Goal: Task Accomplishment & Management: Complete application form

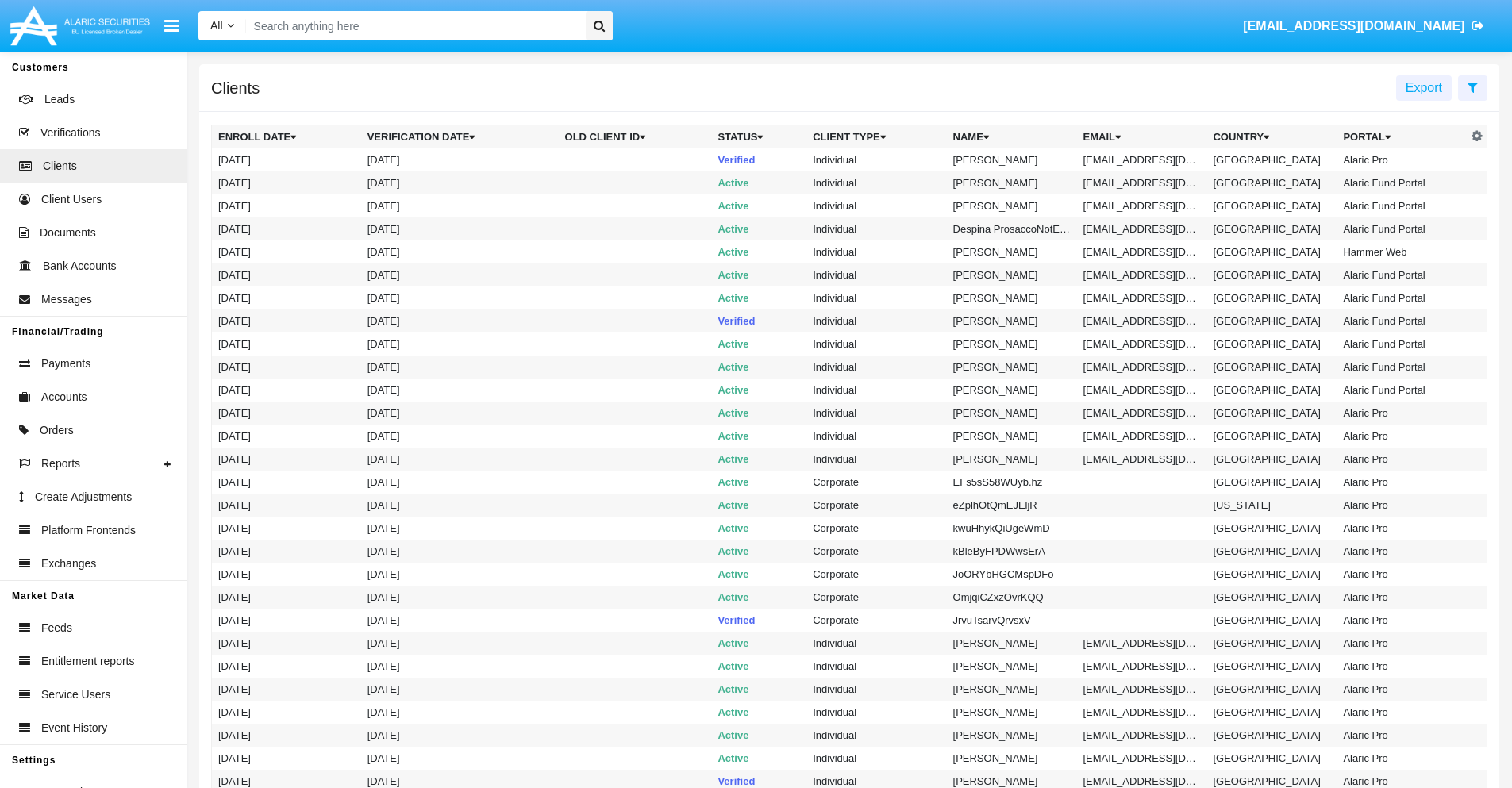
click at [1473, 86] on icon at bounding box center [1473, 87] width 11 height 13
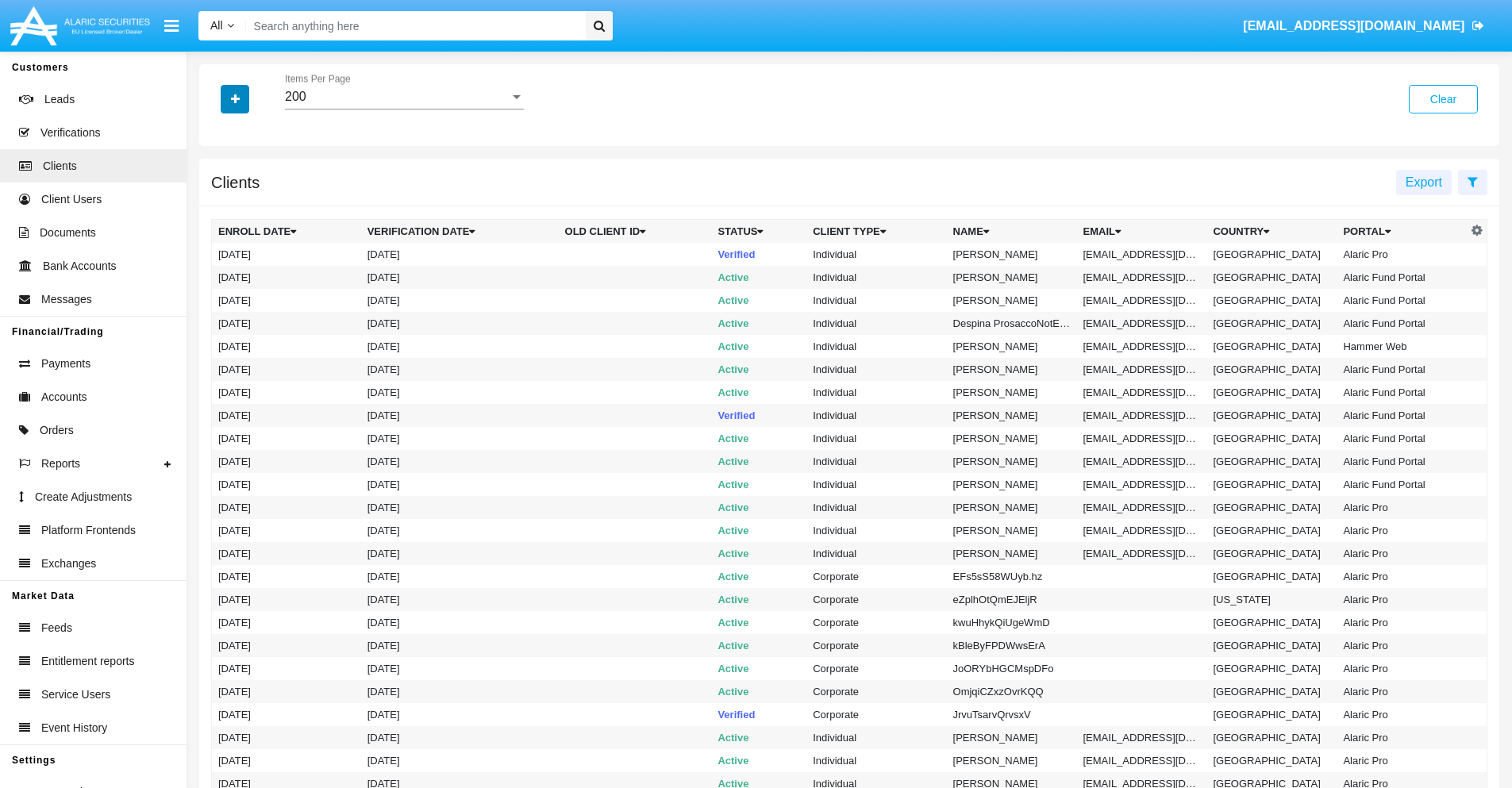
click at [235, 99] on icon "button" at bounding box center [235, 99] width 9 height 11
click at [247, 270] on span "Email" at bounding box center [247, 269] width 31 height 19
click at [218, 276] on input "Email" at bounding box center [217, 276] width 1 height 1
checkbox input "true"
click at [235, 99] on icon "button" at bounding box center [235, 99] width 9 height 11
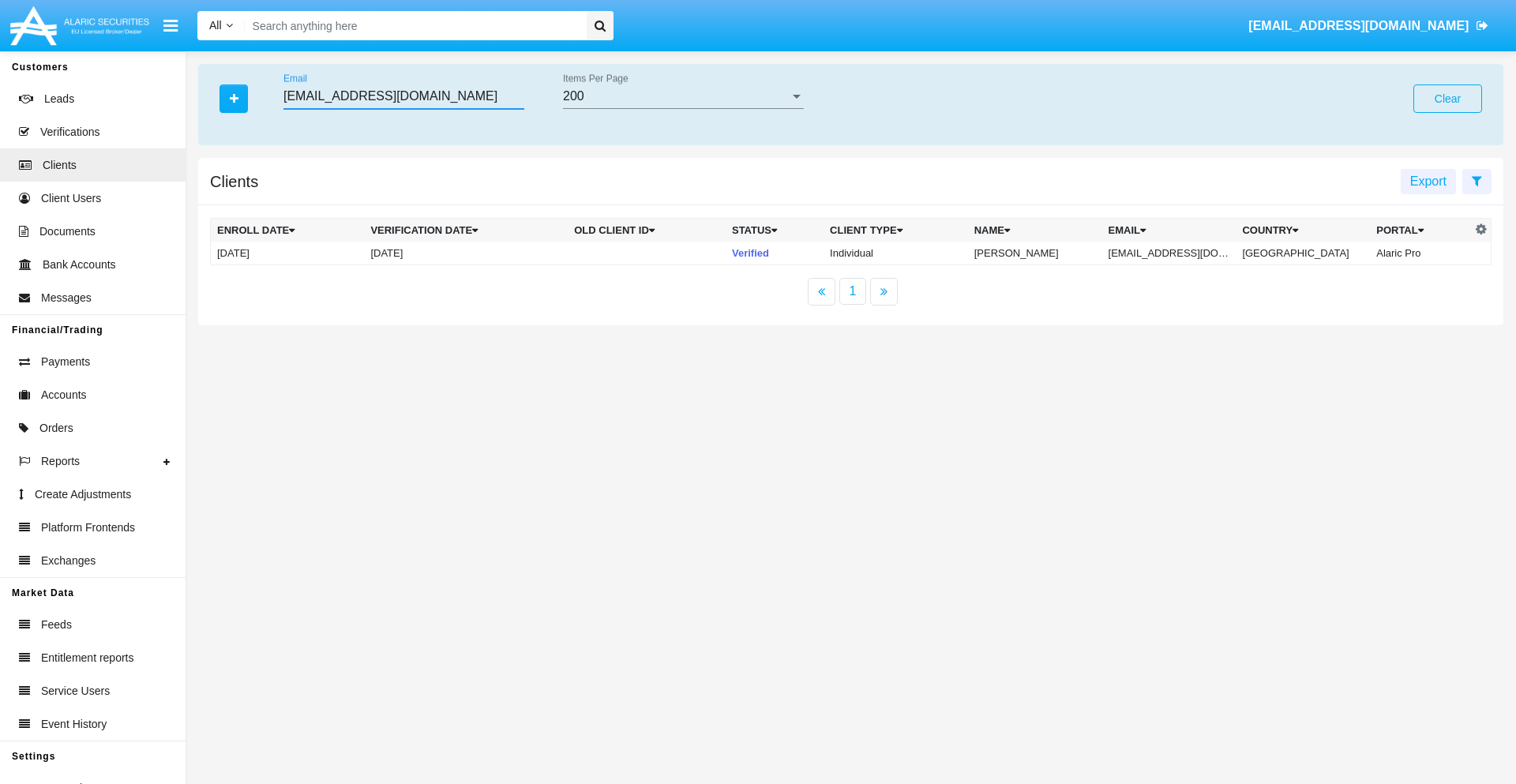
type input "rpxiuhvo@lv6vg.kr"
click at [1178, 252] on td "rpxiuhvo@lv6vg.kr" at bounding box center [1170, 253] width 134 height 23
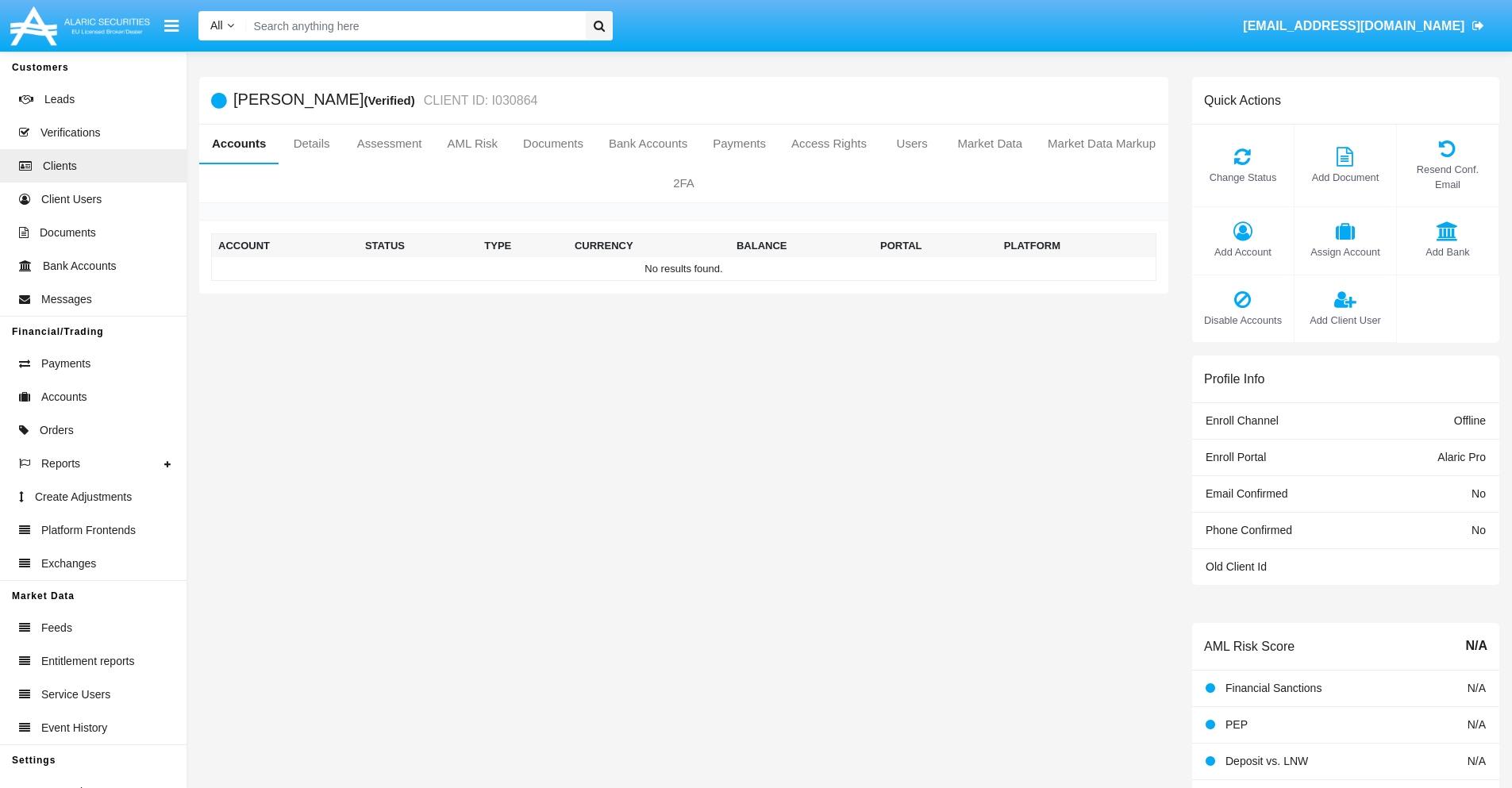
click at [1243, 252] on span "Add Account" at bounding box center [1244, 252] width 86 height 15
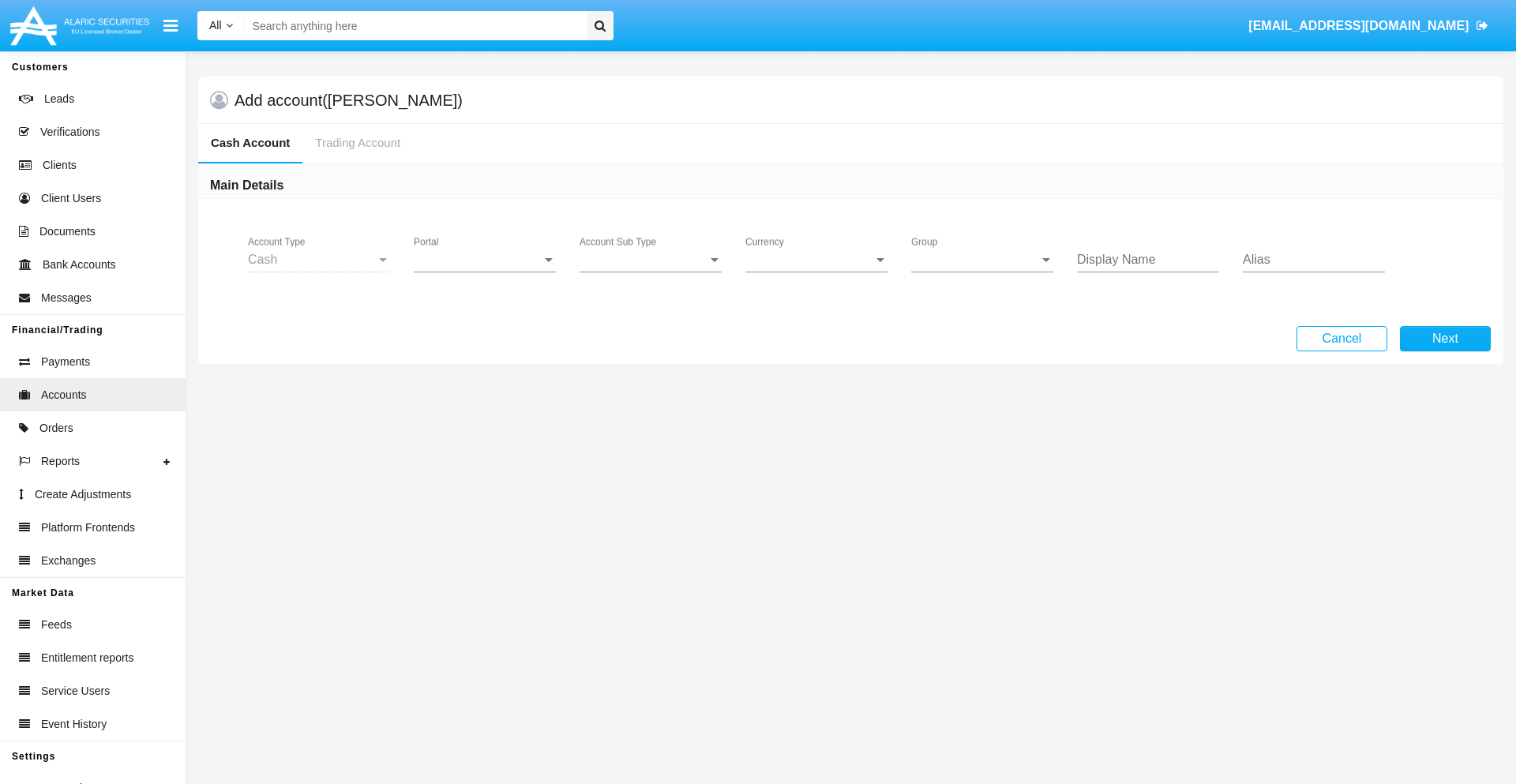
click at [485, 260] on span "Portal" at bounding box center [477, 259] width 128 height 15
click at [486, 272] on span "Alaric Pro" at bounding box center [487, 271] width 146 height 38
click at [651, 260] on span "Account Sub Type" at bounding box center [643, 259] width 128 height 15
click at [651, 272] on span "Trading Cash" at bounding box center [651, 271] width 142 height 38
click at [982, 260] on span "Group" at bounding box center [974, 259] width 128 height 15
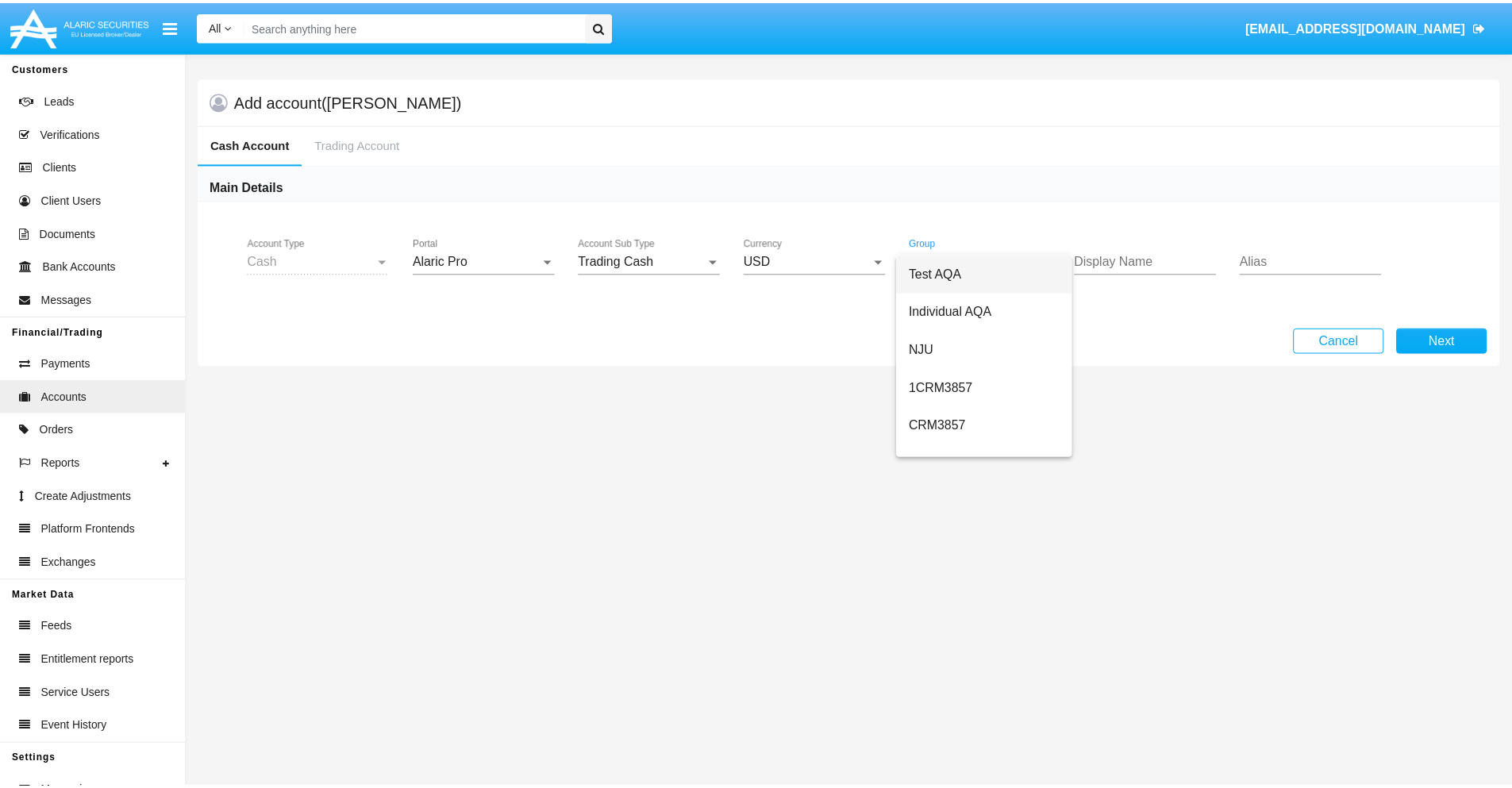
scroll to position [711, 0]
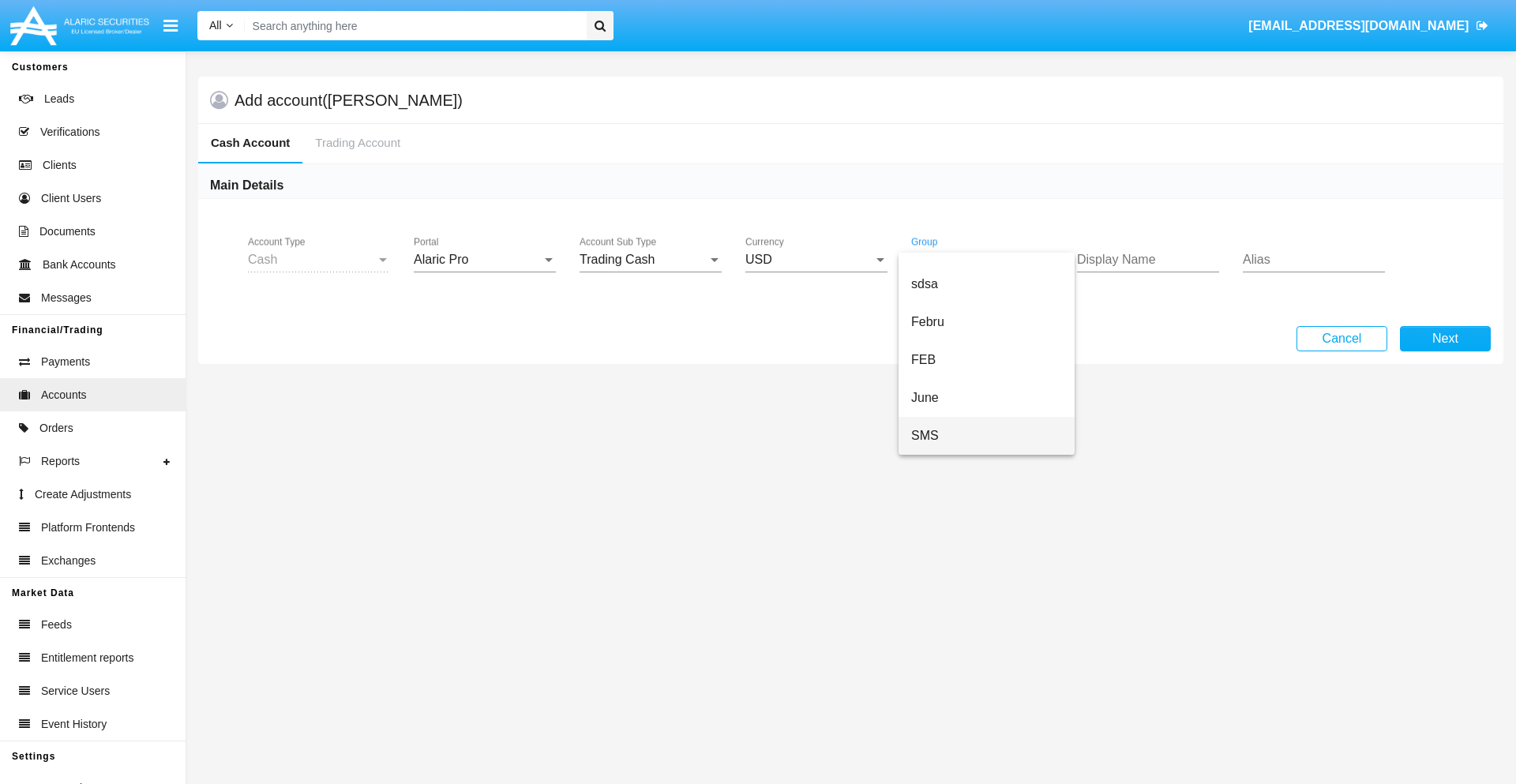
click at [986, 435] on span "SMS" at bounding box center [986, 435] width 151 height 38
type input "indigo"
type input "red"
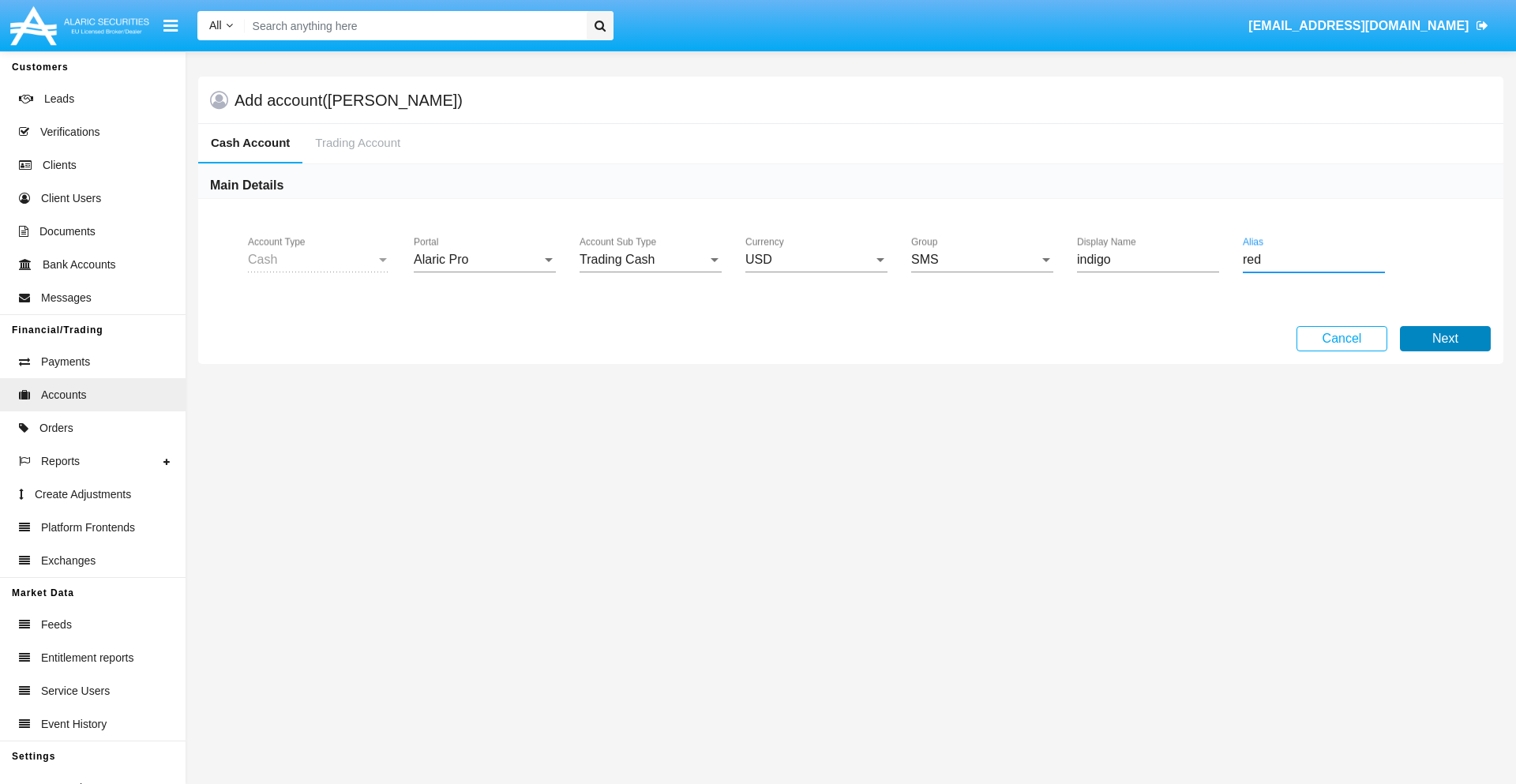
click at [1445, 339] on button "Next" at bounding box center [1445, 339] width 91 height 25
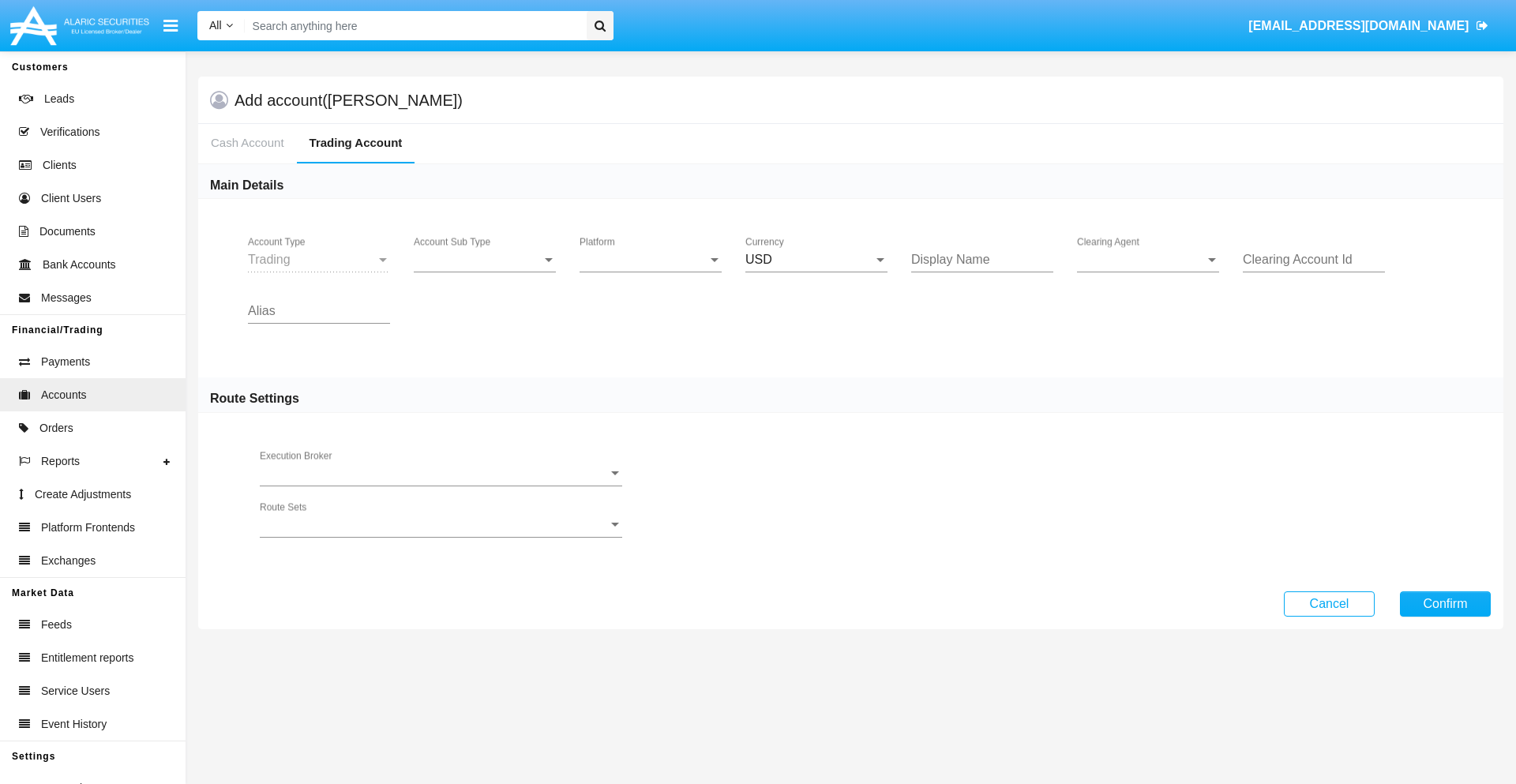
click at [485, 260] on span "Account Sub Type" at bounding box center [477, 259] width 128 height 15
click at [485, 272] on span "Trading" at bounding box center [473, 271] width 117 height 38
click at [651, 260] on span "Platform" at bounding box center [643, 259] width 128 height 15
click at [651, 272] on span "Hammer Lite" at bounding box center [651, 271] width 142 height 38
click at [1149, 260] on span "Clearing Agent" at bounding box center [1141, 259] width 128 height 15
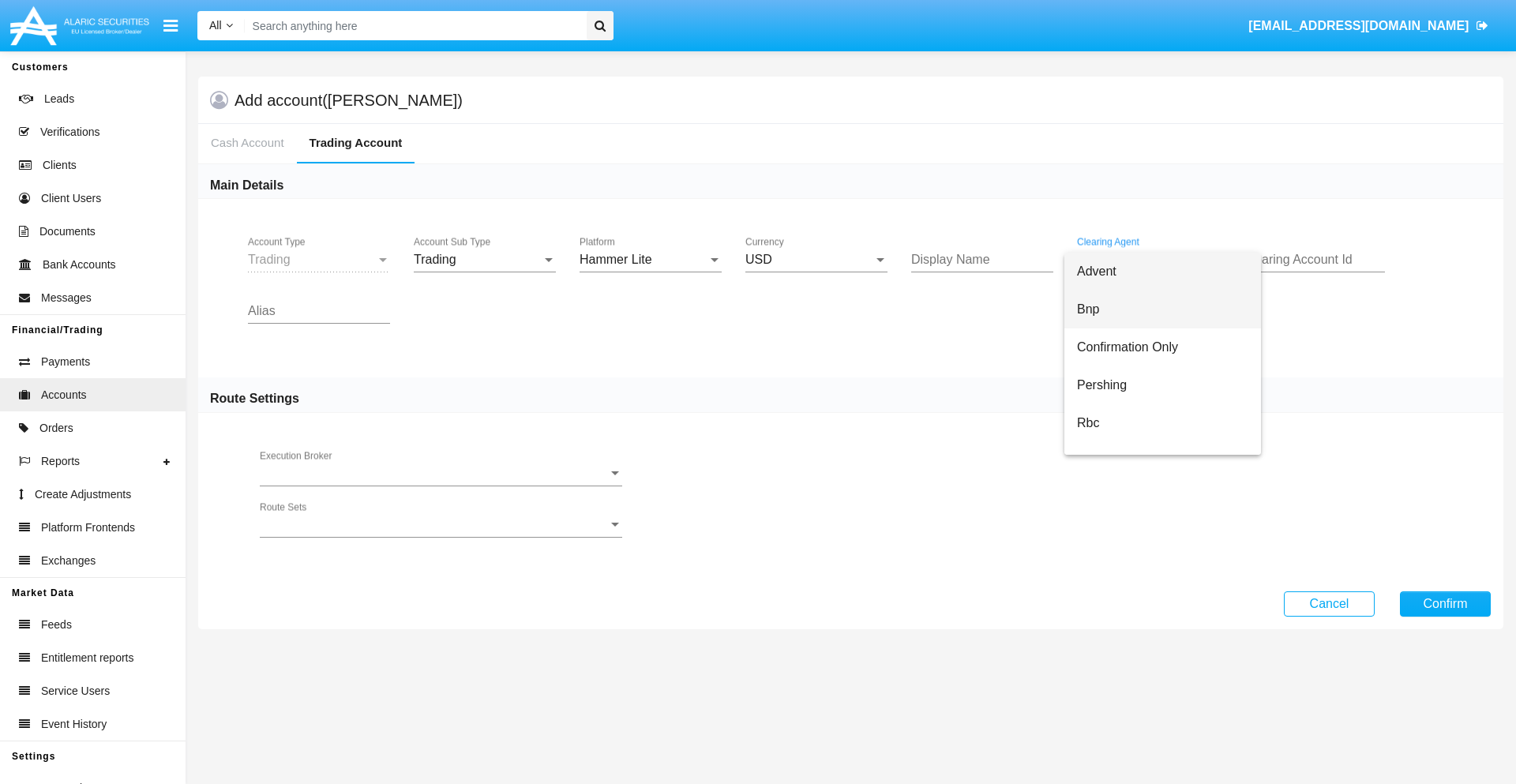
click at [1162, 310] on span "Bnp" at bounding box center [1163, 309] width 171 height 38
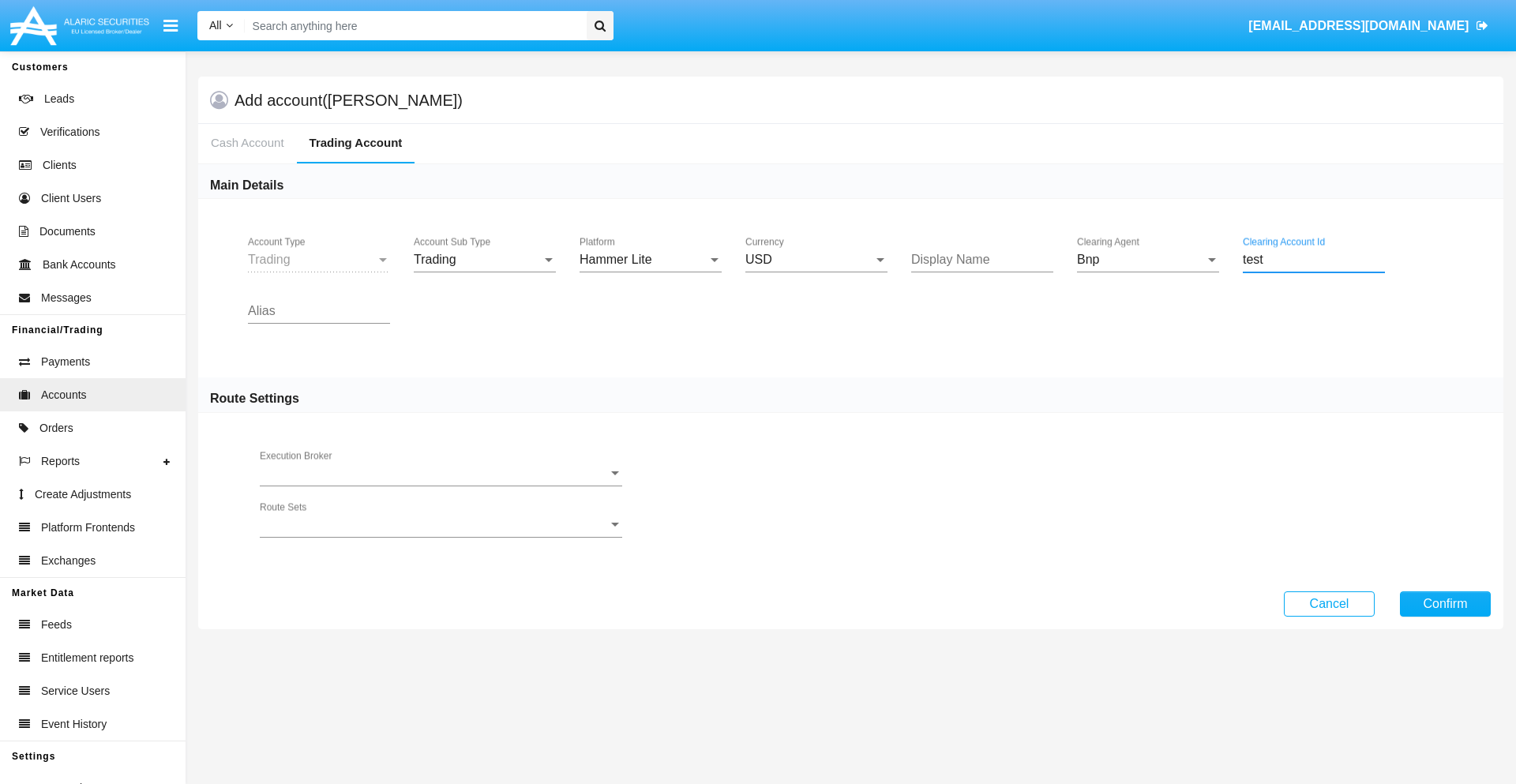
type input "test"
type input "violet"
type input "azure"
click at [1445, 603] on button "Confirm" at bounding box center [1445, 604] width 91 height 25
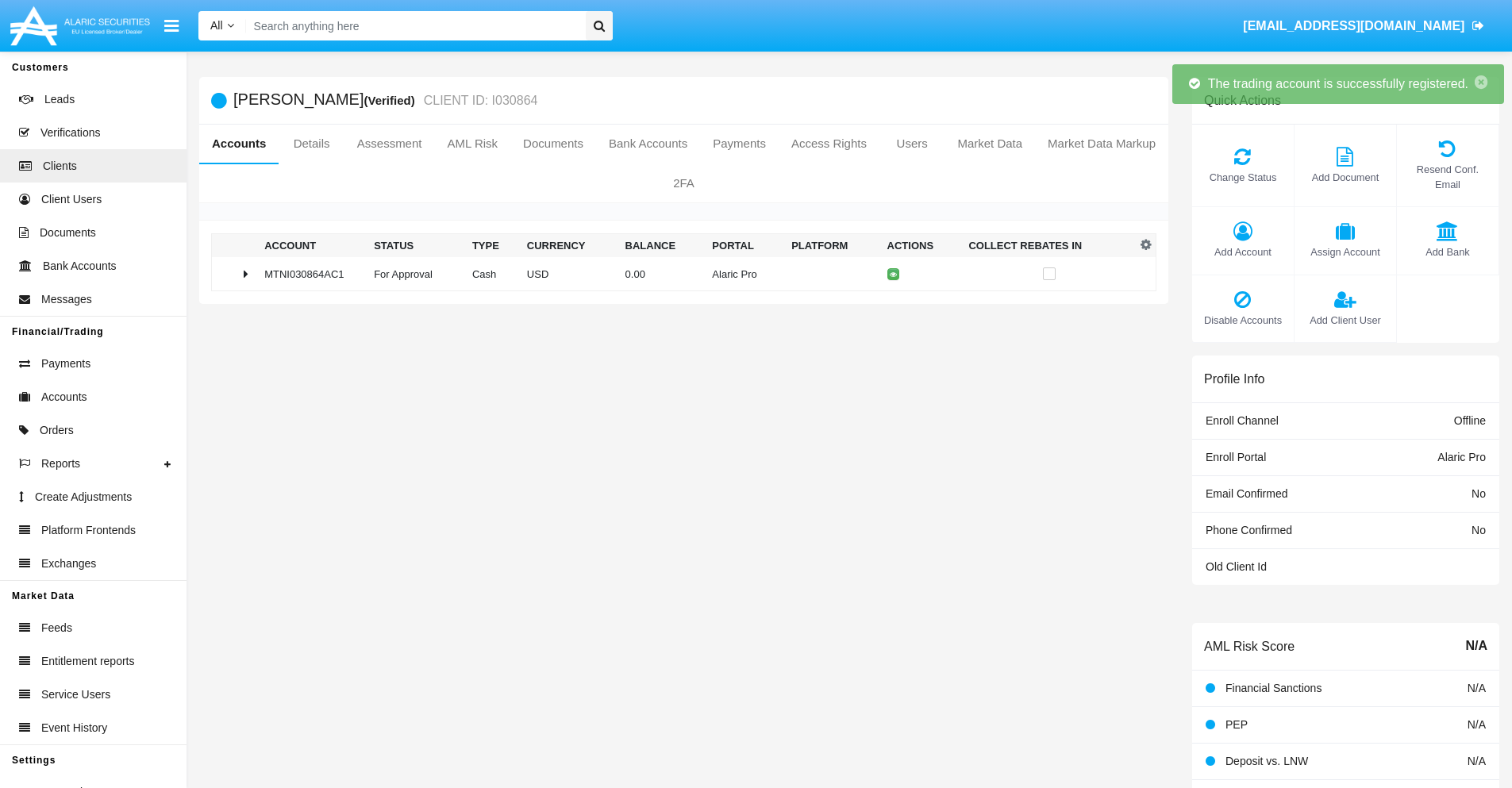
click at [678, 274] on td "0.00" at bounding box center [662, 274] width 87 height 34
click at [893, 274] on icon at bounding box center [896, 273] width 7 height 7
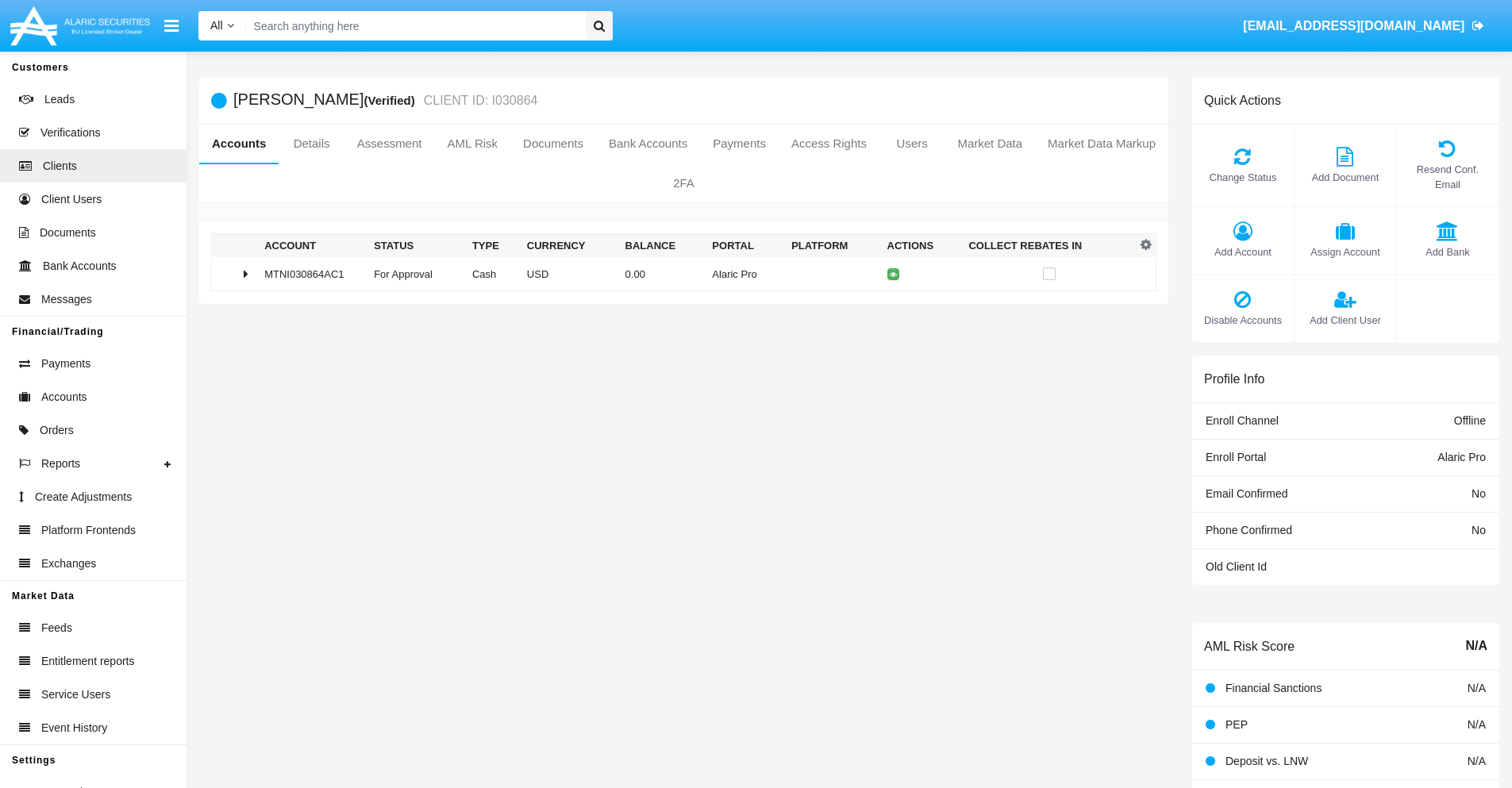
click at [678, 274] on td "0.00" at bounding box center [662, 274] width 87 height 34
click at [893, 307] on icon at bounding box center [896, 306] width 7 height 7
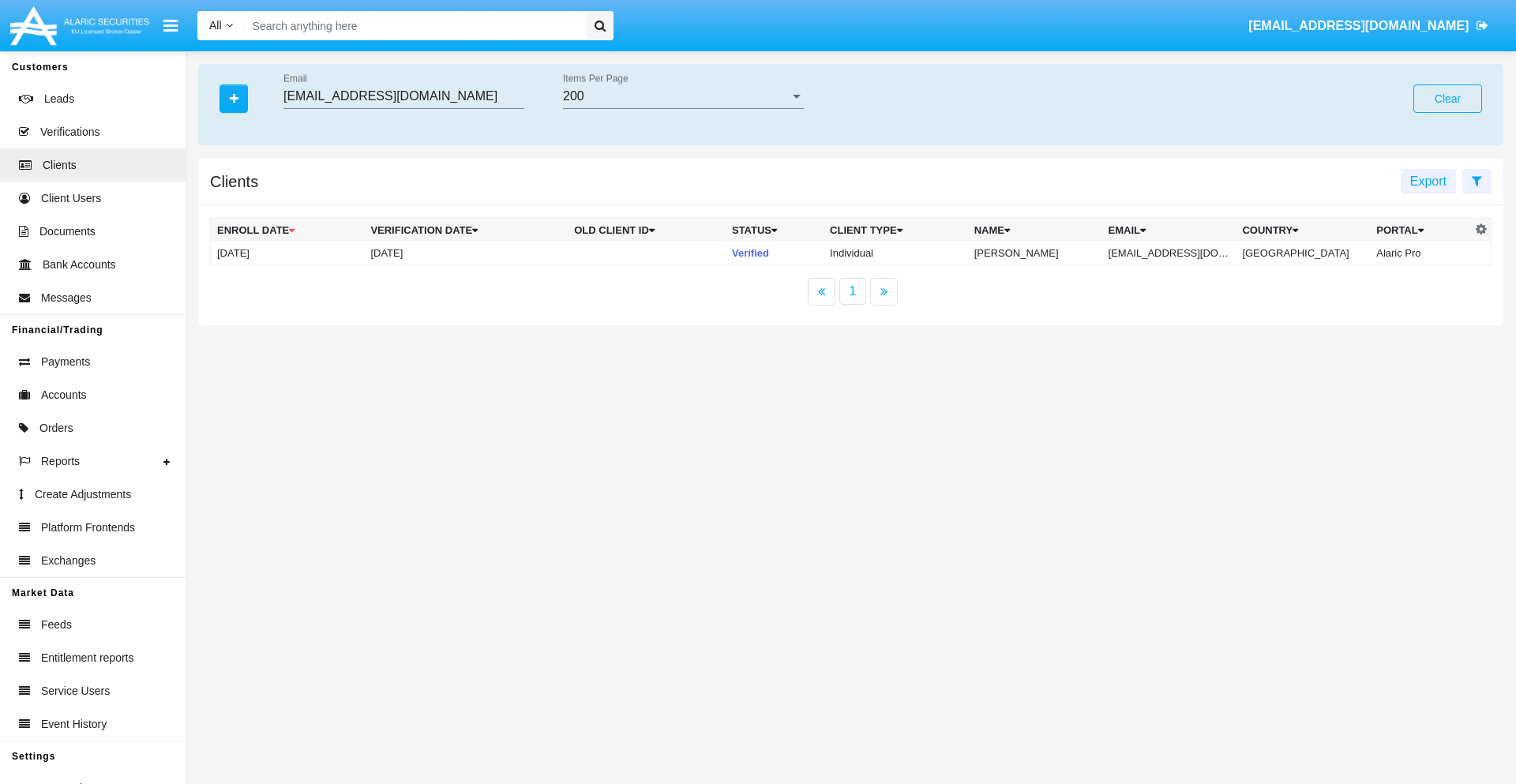
click at [1448, 98] on button "Clear" at bounding box center [1448, 98] width 69 height 28
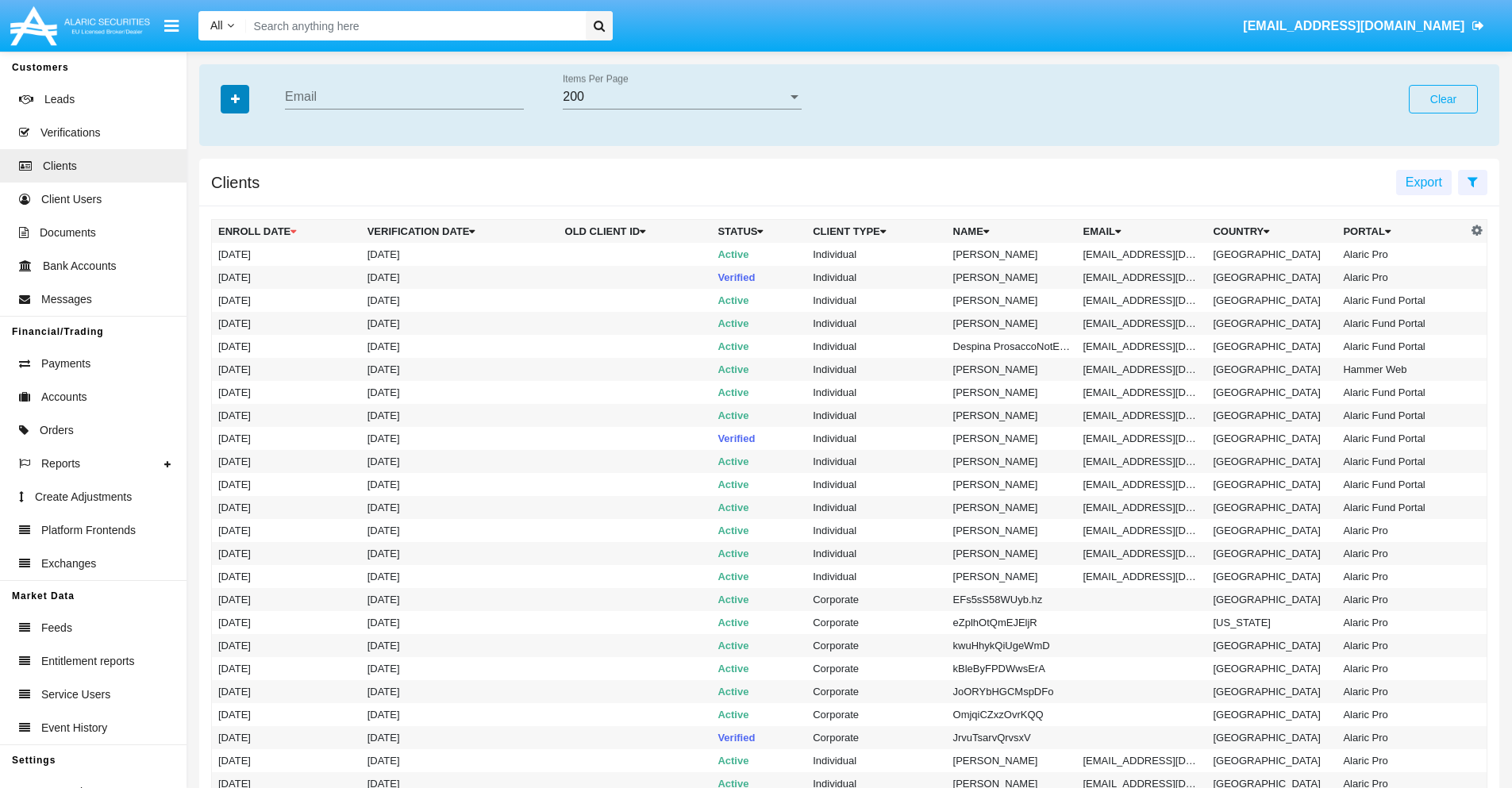
click at [235, 99] on icon "button" at bounding box center [235, 99] width 9 height 11
type input "c-06e532@sgn.wk.org"
click at [1148, 254] on td "c-06e532@sgn.wk.org" at bounding box center [1142, 255] width 130 height 23
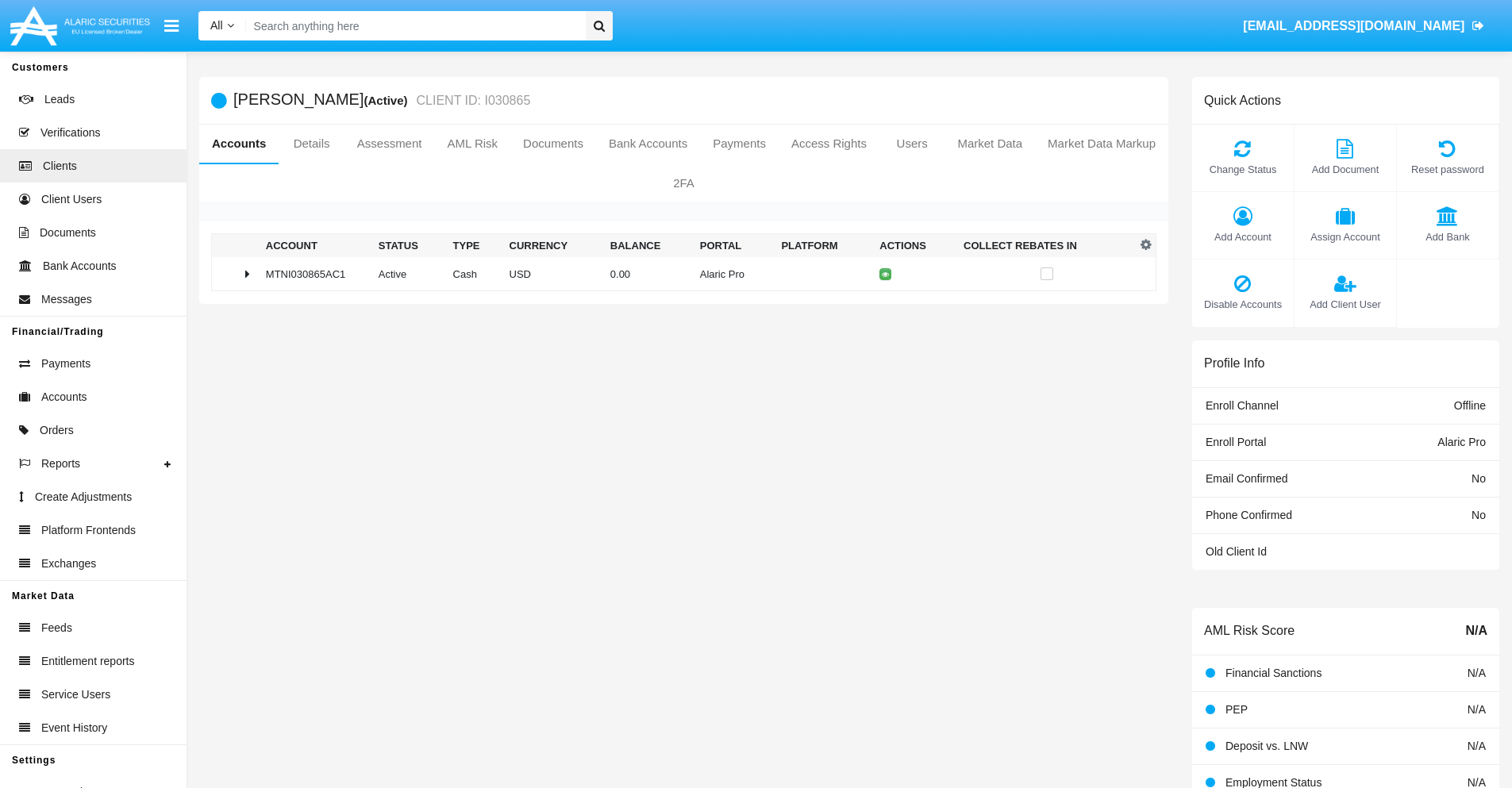
click at [1243, 237] on span "Add Account" at bounding box center [1244, 236] width 86 height 15
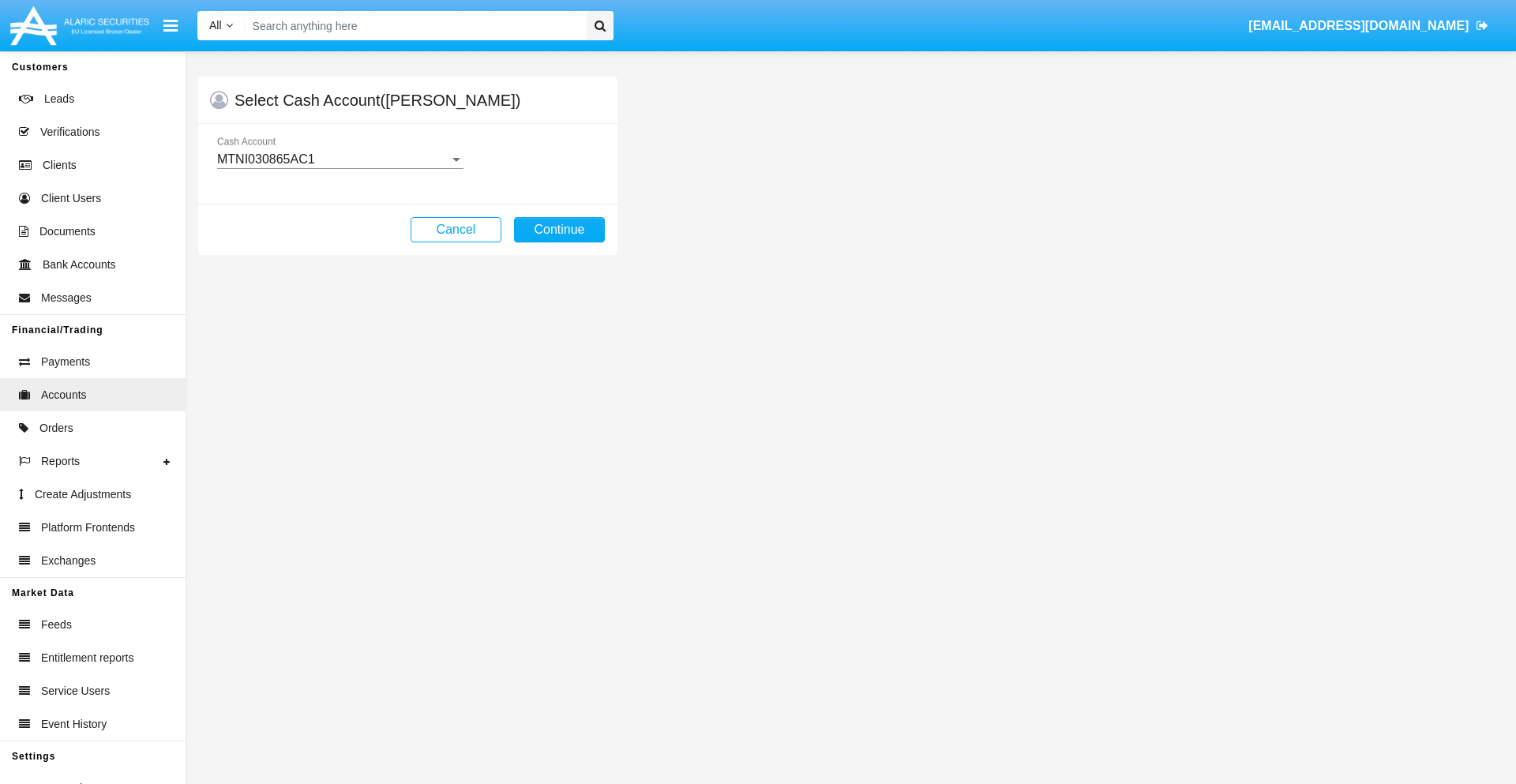
click at [340, 160] on div "MTNI030865AC1" at bounding box center [333, 159] width 232 height 15
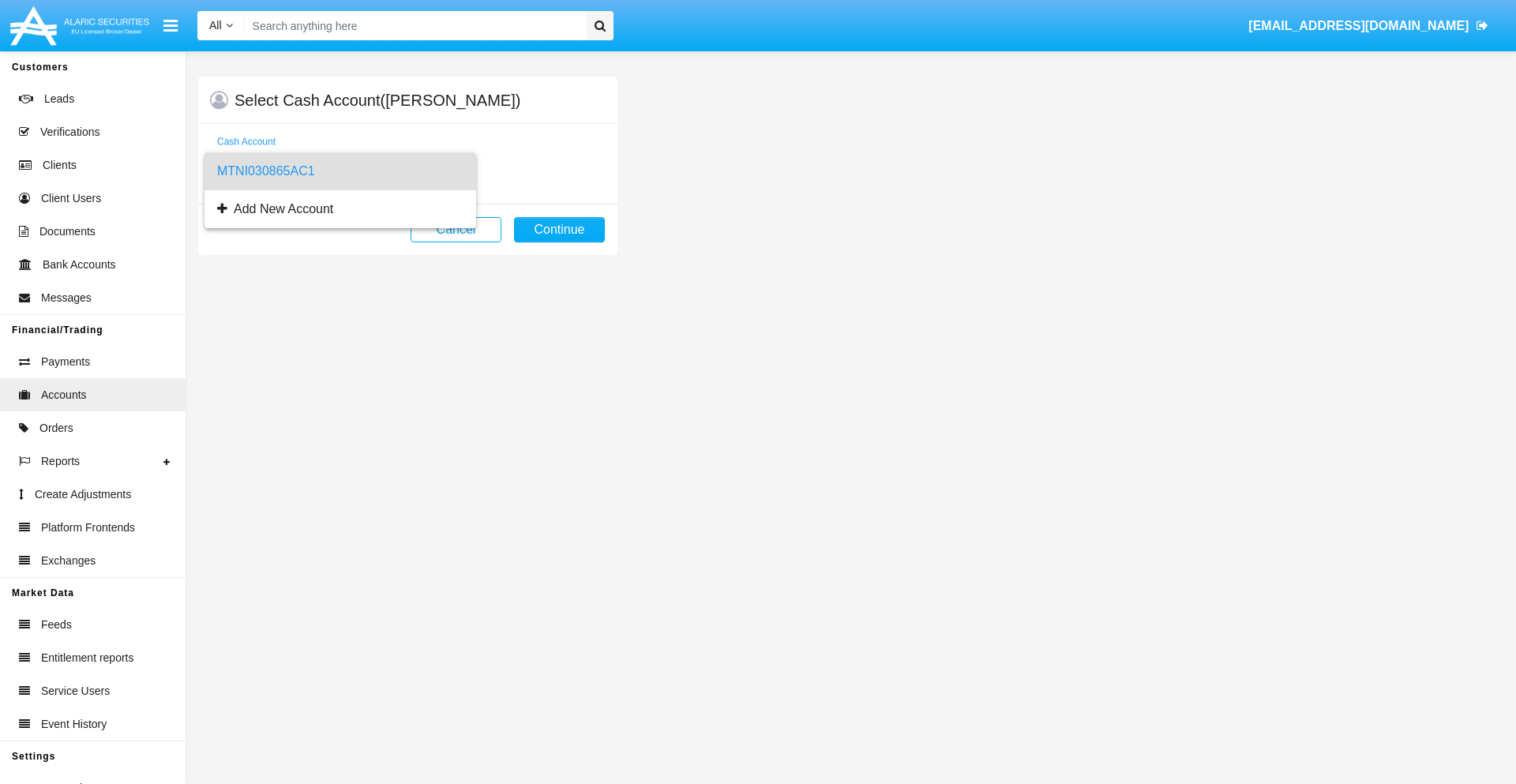
click at [340, 171] on span "MTNI030865AC1" at bounding box center [340, 170] width 246 height 38
click at [559, 230] on button "Continue" at bounding box center [559, 230] width 91 height 25
